Goal: Transaction & Acquisition: Purchase product/service

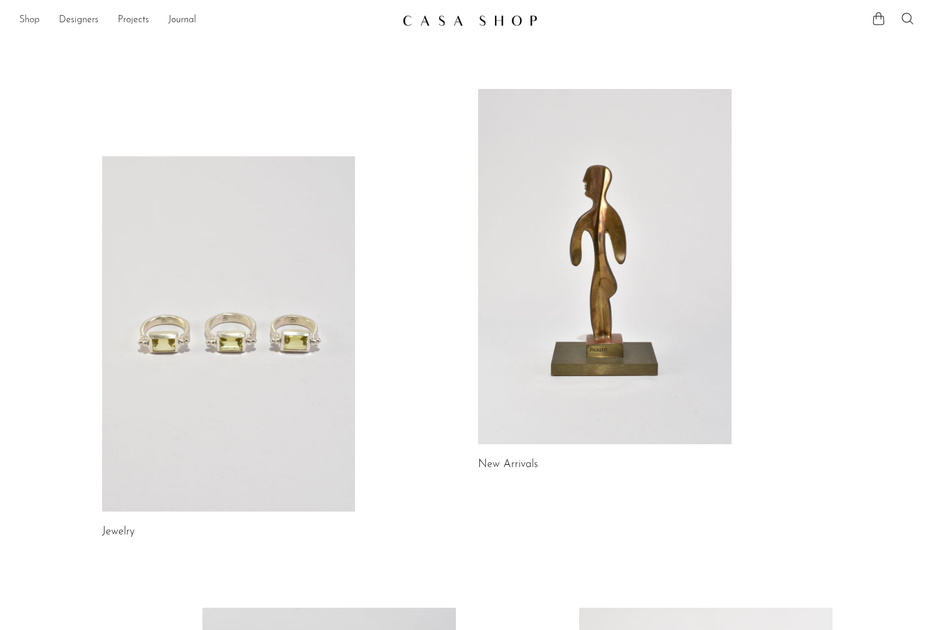
click at [24, 19] on link "Shop" at bounding box center [29, 21] width 20 height 16
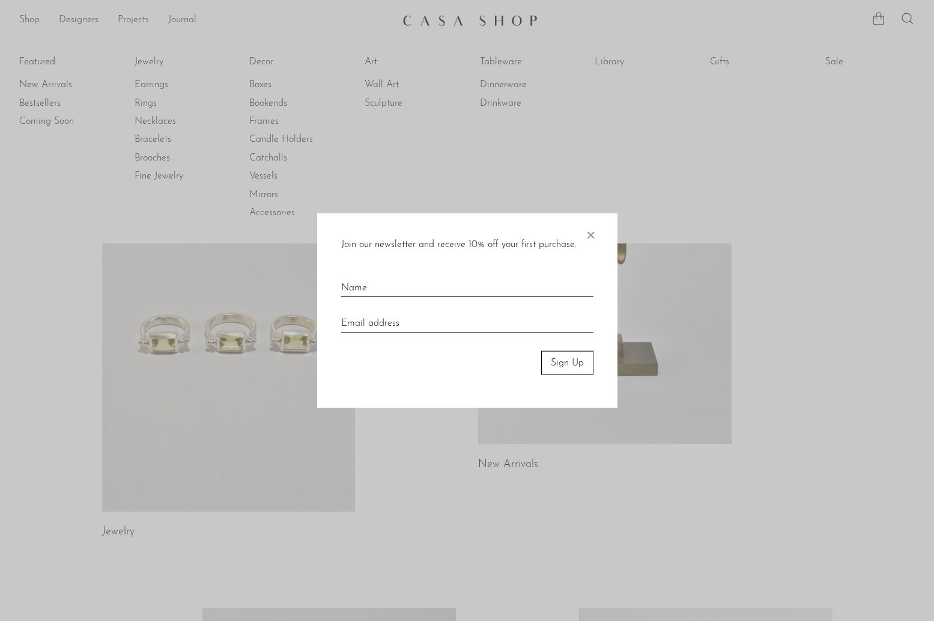
click at [230, 184] on div at bounding box center [467, 310] width 934 height 621
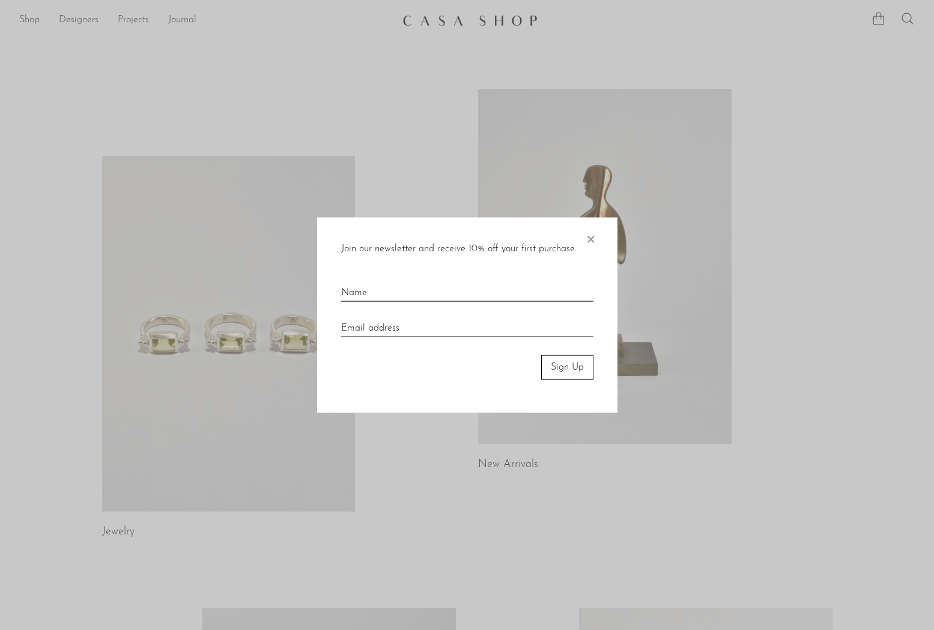
drag, startPoint x: 591, startPoint y: 239, endPoint x: 577, endPoint y: 227, distance: 18.3
click at [591, 239] on span "×" at bounding box center [591, 236] width 12 height 38
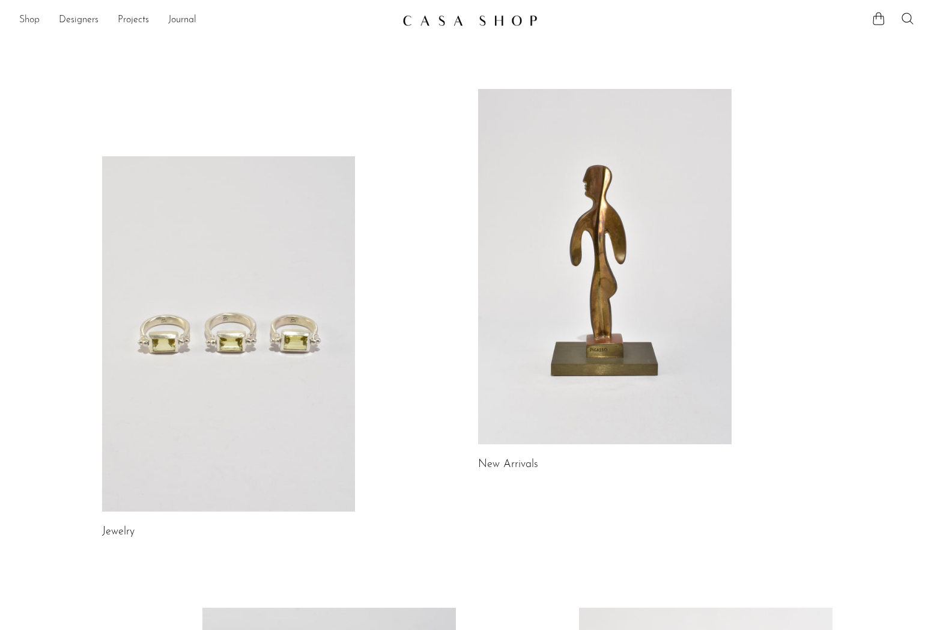
click at [28, 17] on link "Shop" at bounding box center [29, 21] width 20 height 16
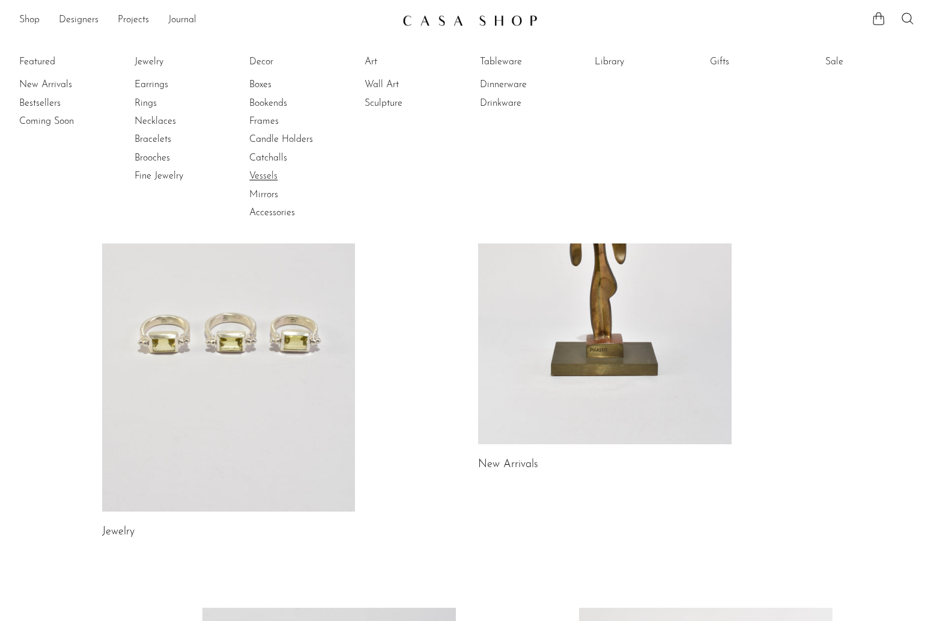
click at [266, 174] on link "Vessels" at bounding box center [294, 175] width 90 height 13
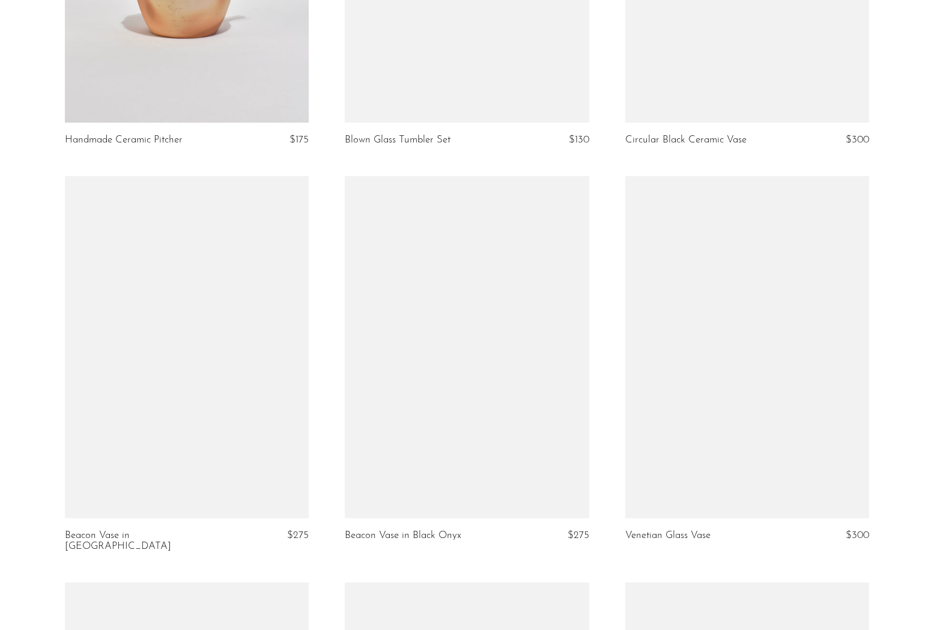
scroll to position [2302, 0]
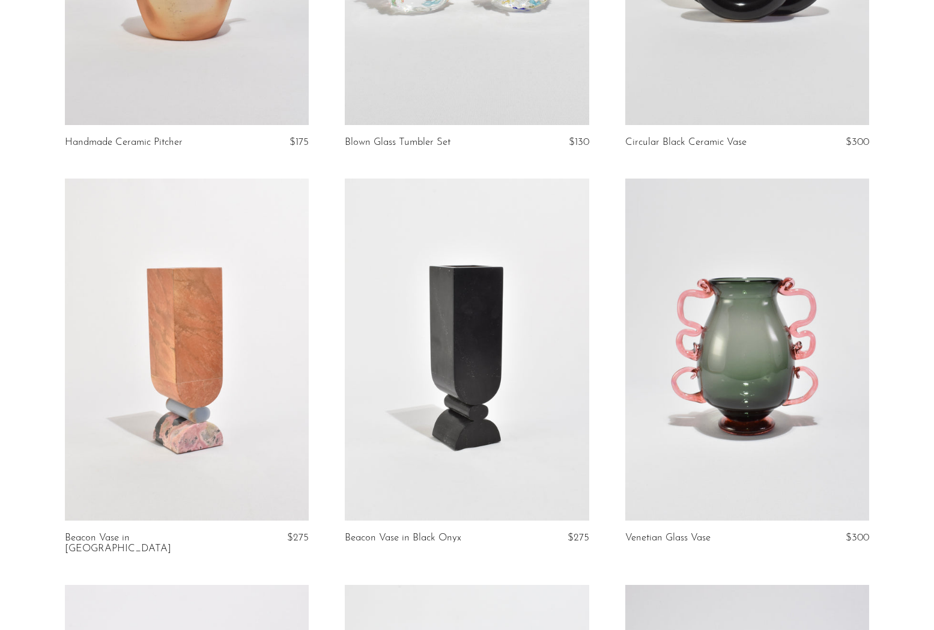
click at [750, 387] on link at bounding box center [747, 349] width 244 height 342
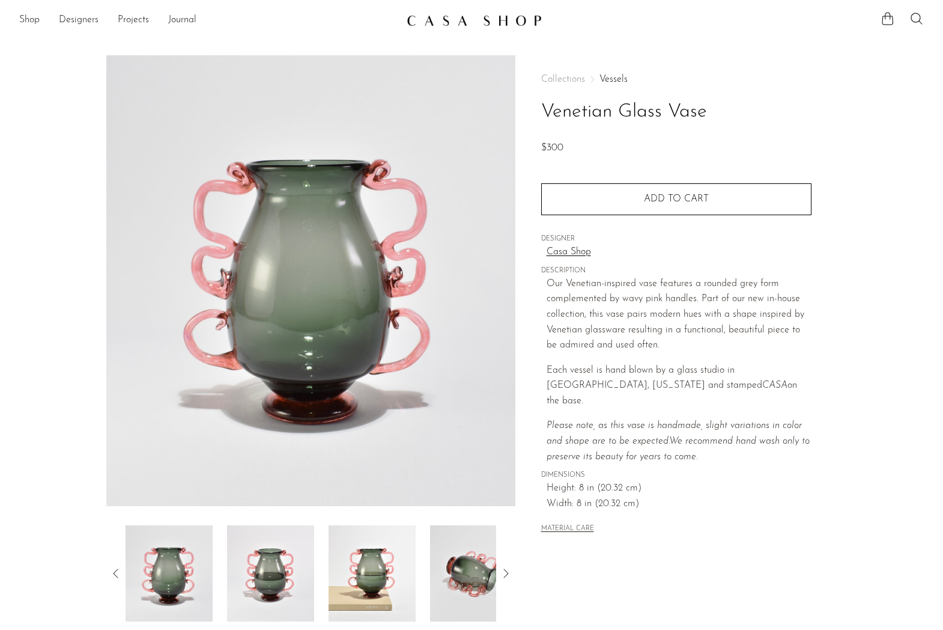
click at [387, 573] on img at bounding box center [372, 573] width 87 height 96
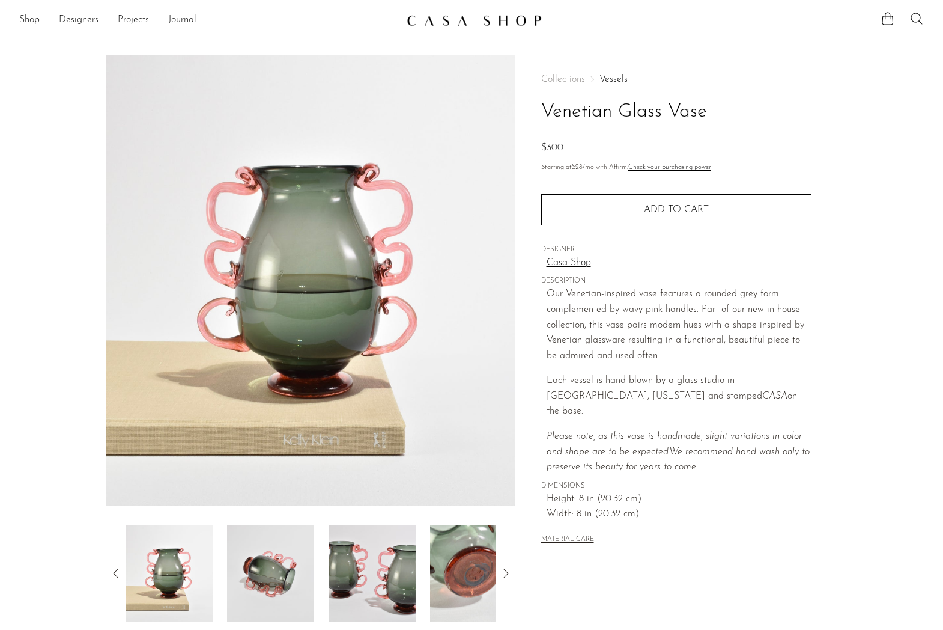
click at [506, 574] on icon at bounding box center [506, 573] width 14 height 14
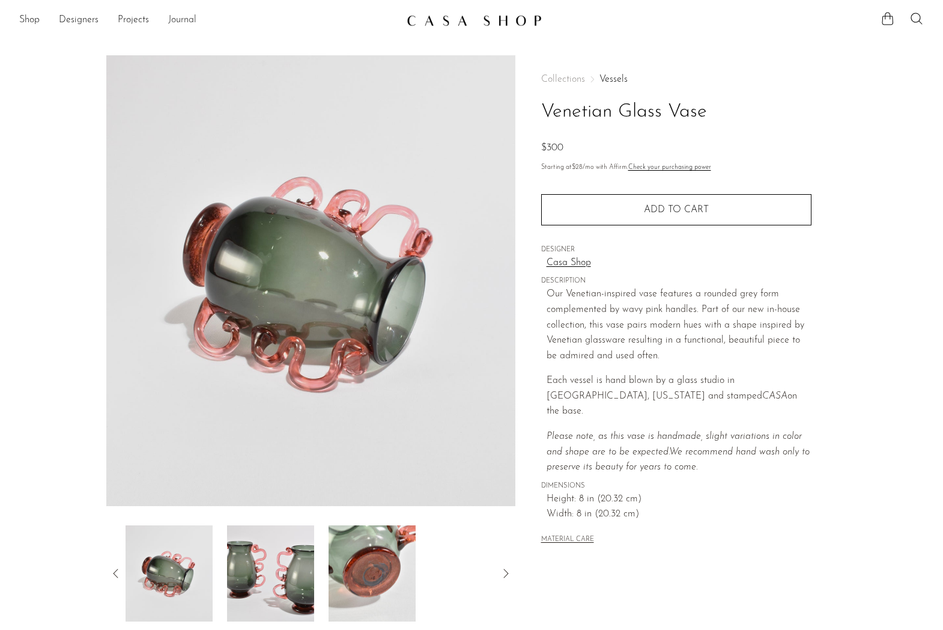
click at [183, 16] on link "Journal" at bounding box center [182, 21] width 28 height 16
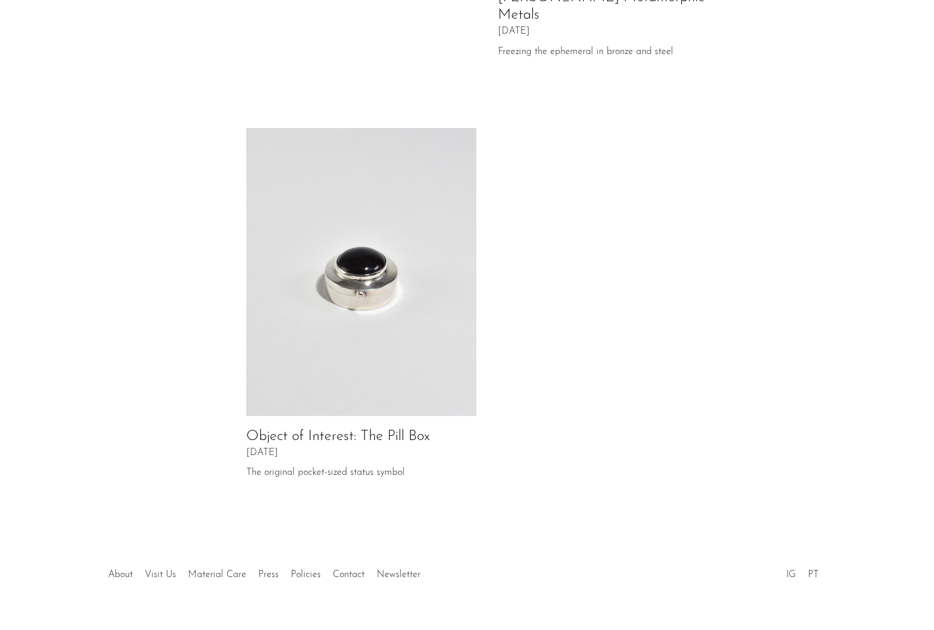
scroll to position [479, 0]
